Goal: Find specific page/section: Find specific page/section

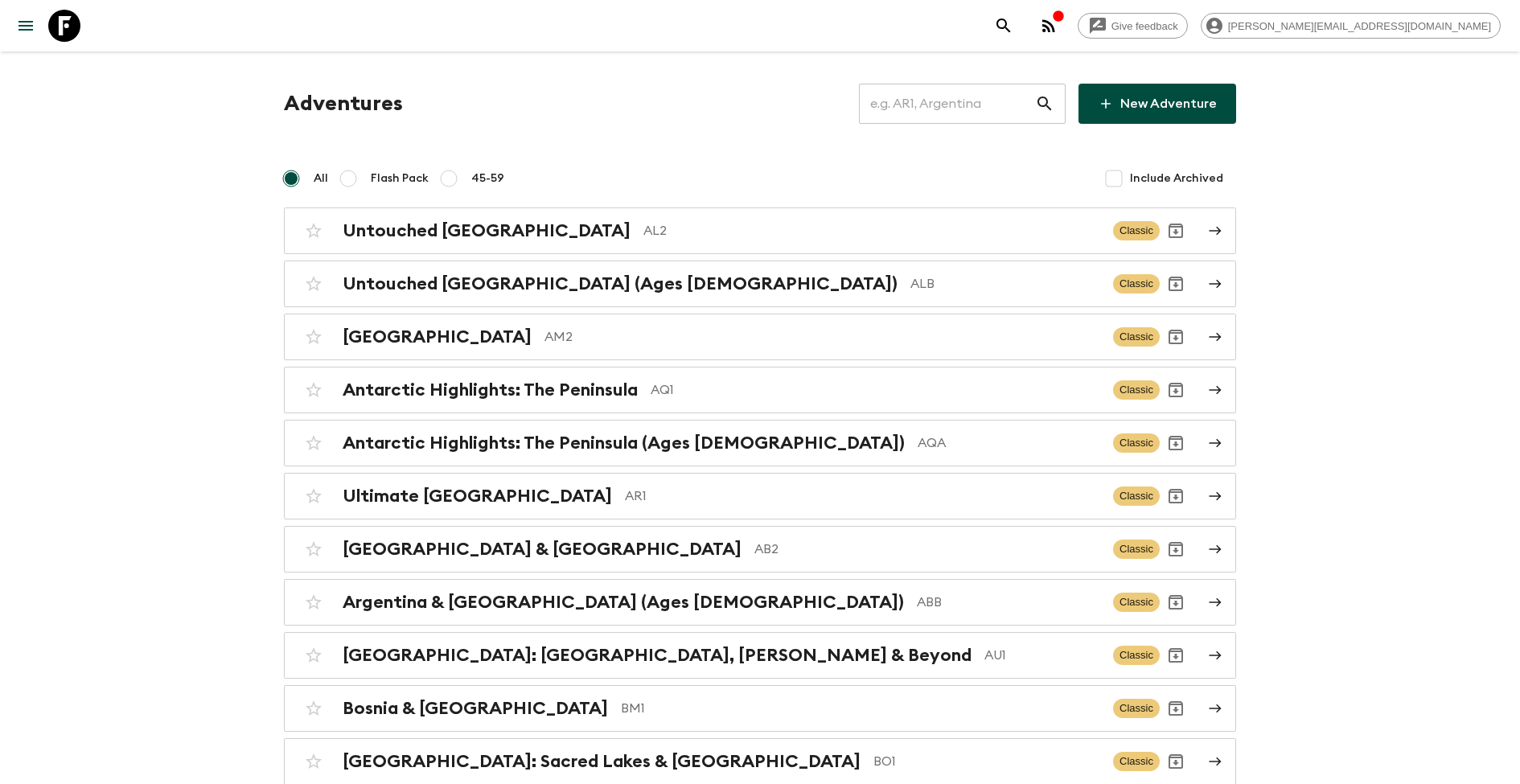
click at [991, 96] on input "text" at bounding box center [947, 104] width 176 height 45
type input "b"
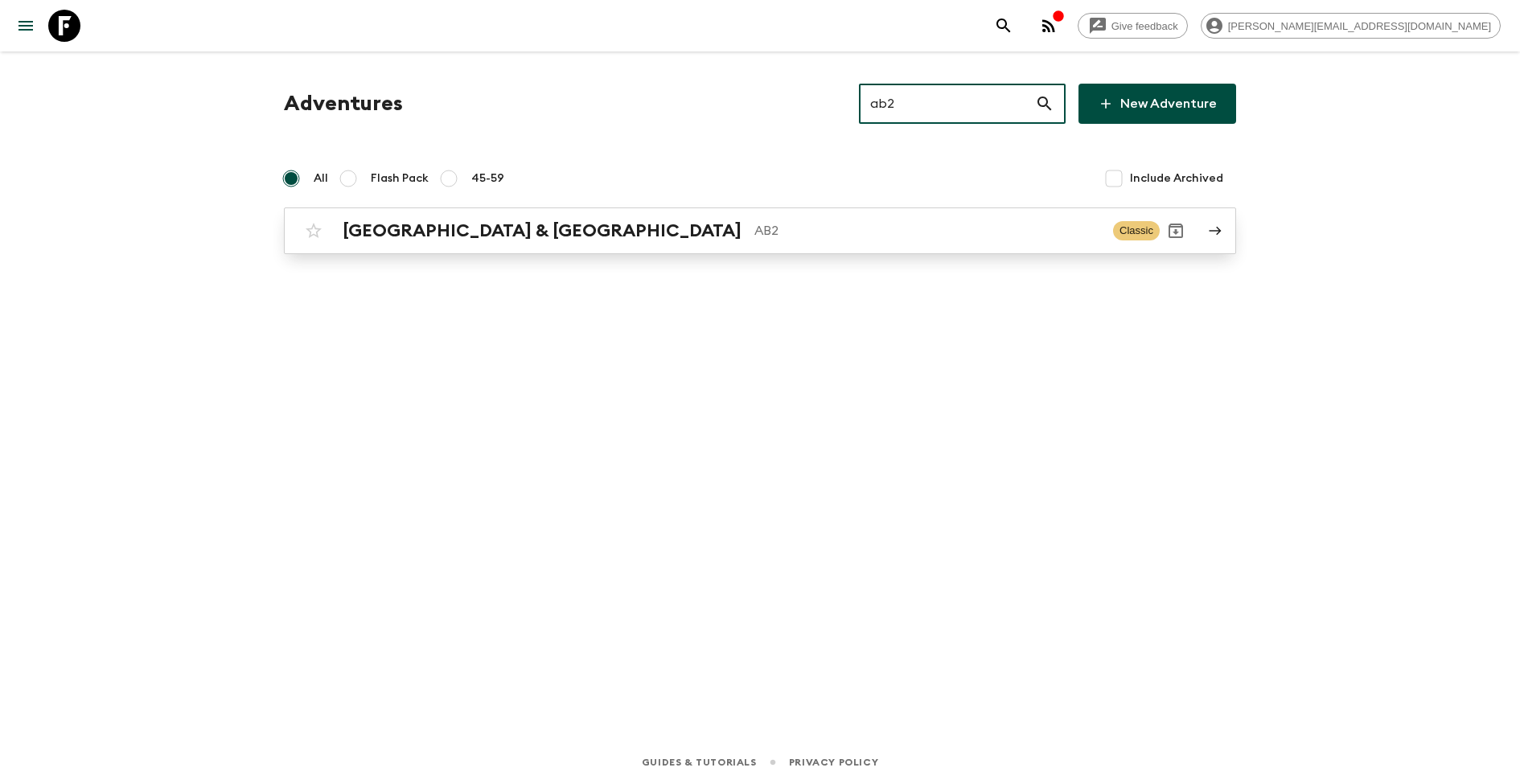
type input "ab2"
click at [556, 243] on div "Argentina & [GEOGRAPHIC_DATA] AB2 Classic" at bounding box center [728, 230] width 862 height 32
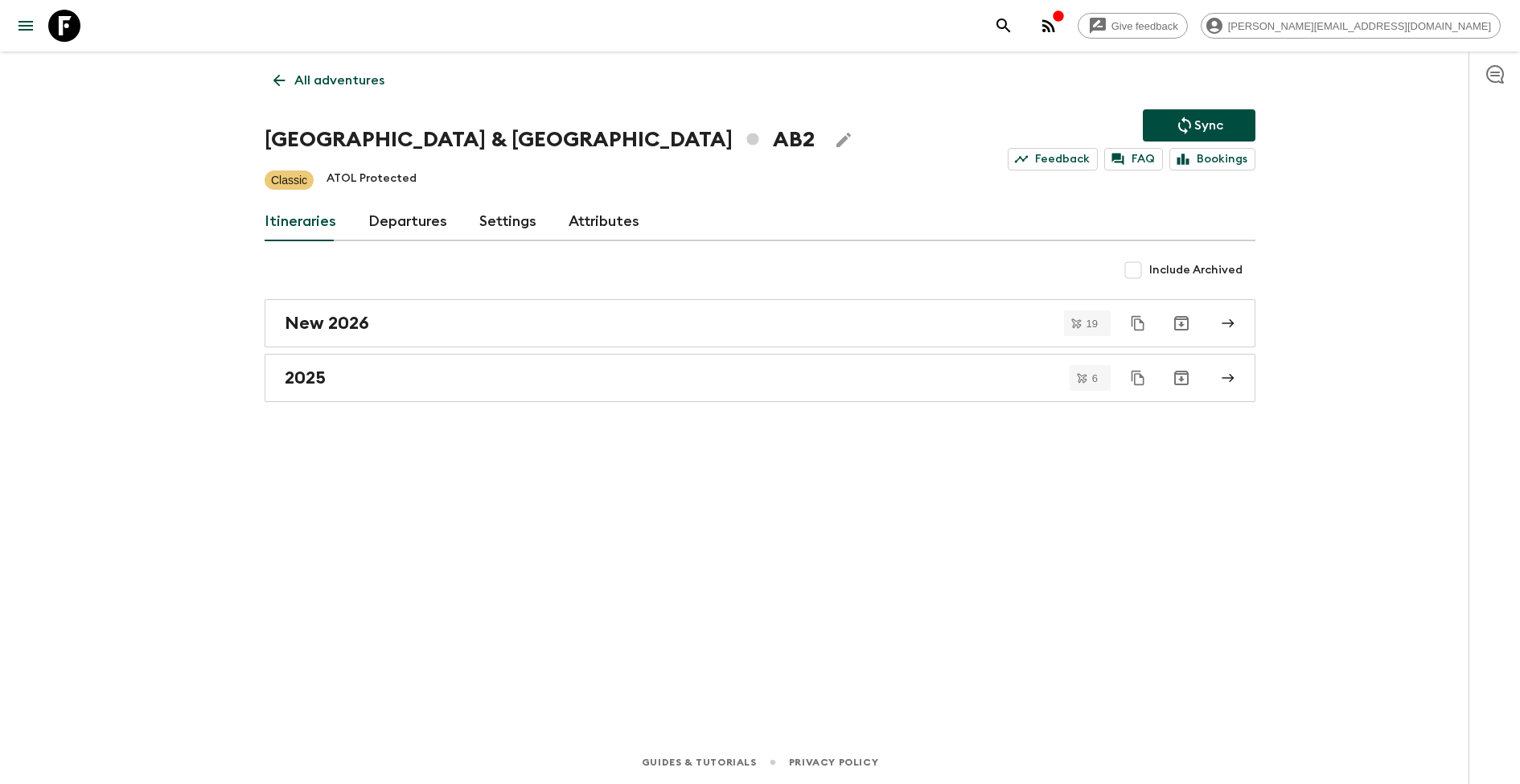
click at [409, 220] on link "Departures" at bounding box center [408, 222] width 79 height 39
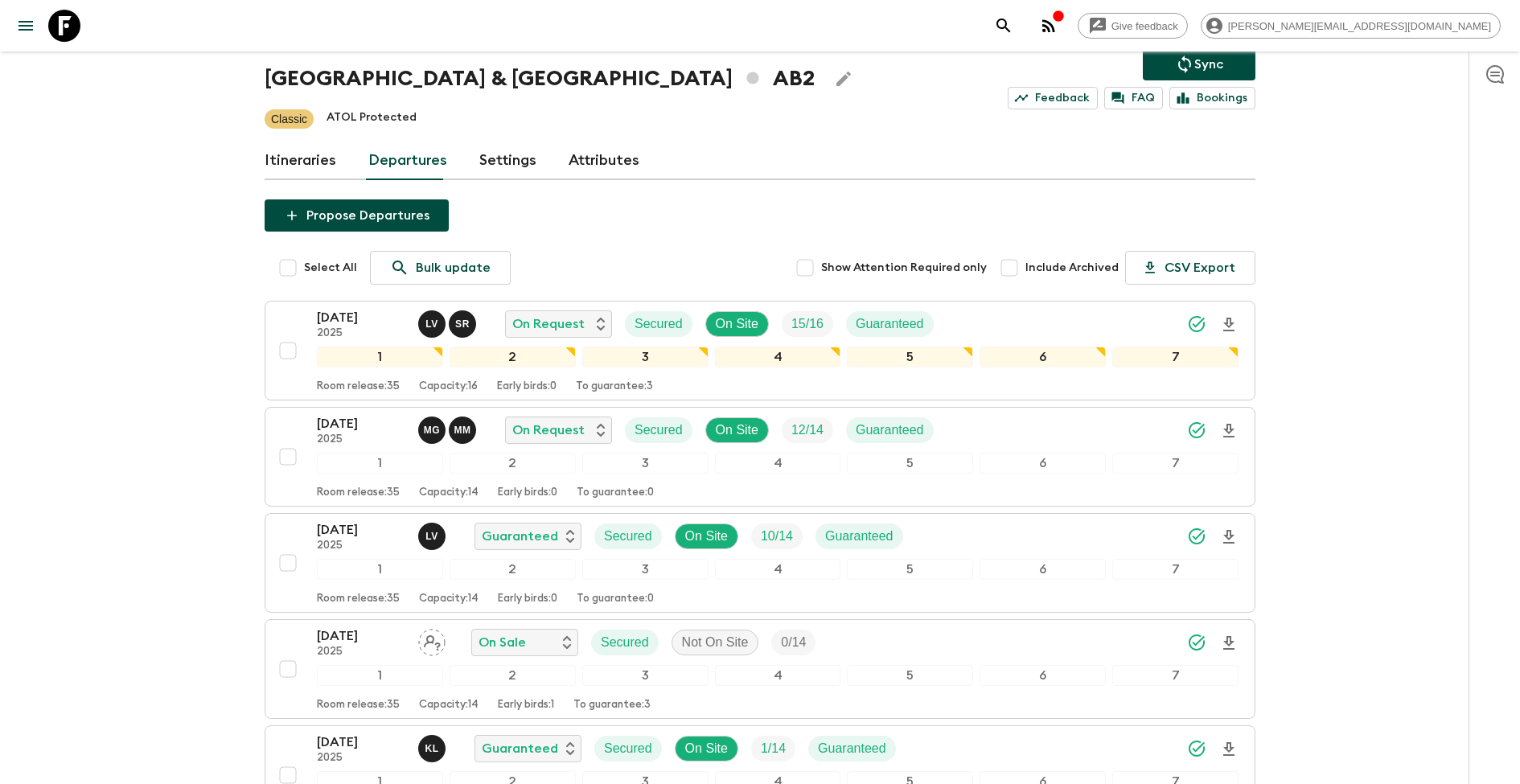
scroll to position [93, 0]
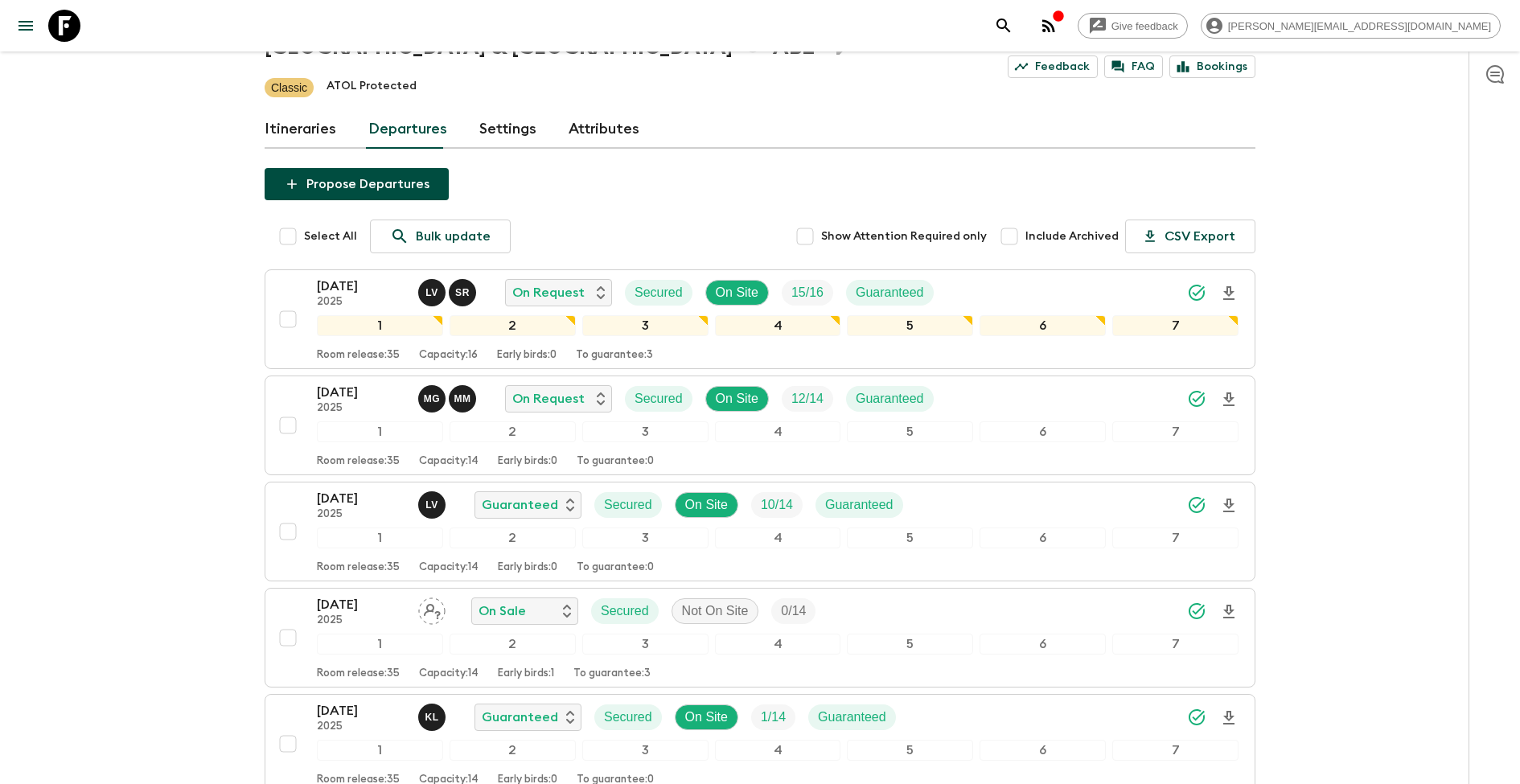
click at [1013, 242] on input "Include Archived" at bounding box center [1009, 236] width 32 height 32
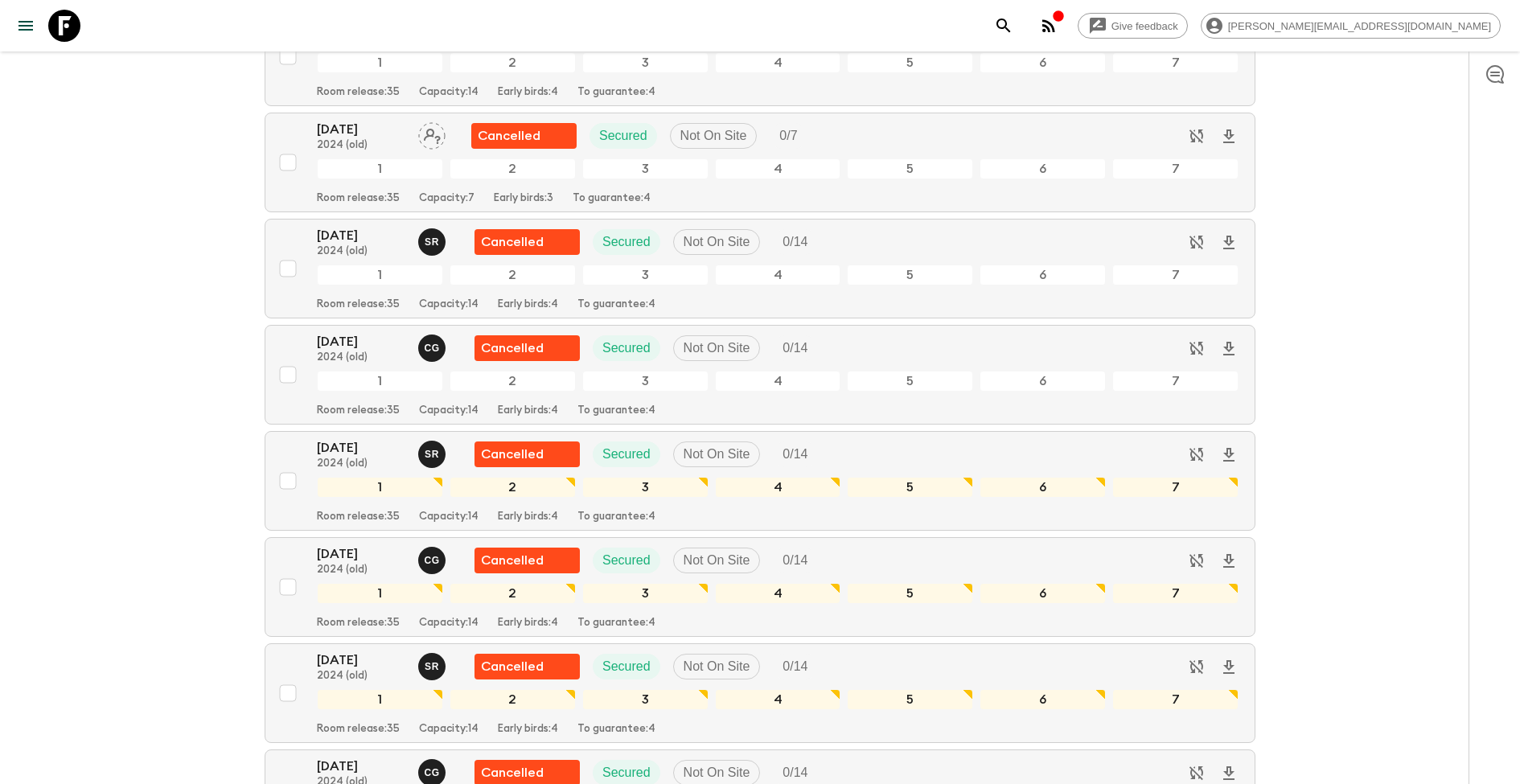
scroll to position [0, 0]
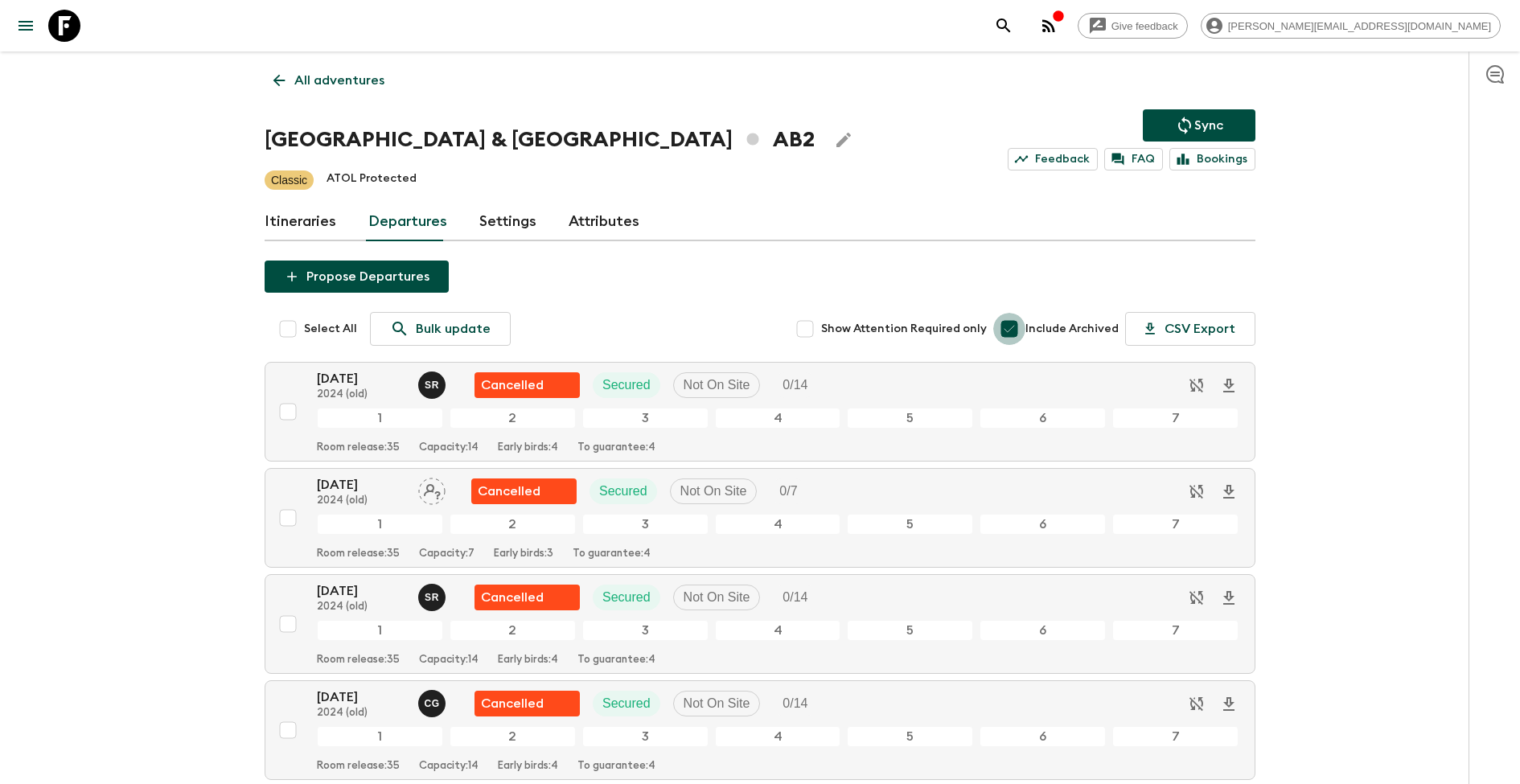
click at [1024, 321] on input "Include Archived" at bounding box center [1009, 329] width 32 height 32
checkbox input "false"
